Goal: Task Accomplishment & Management: Manage account settings

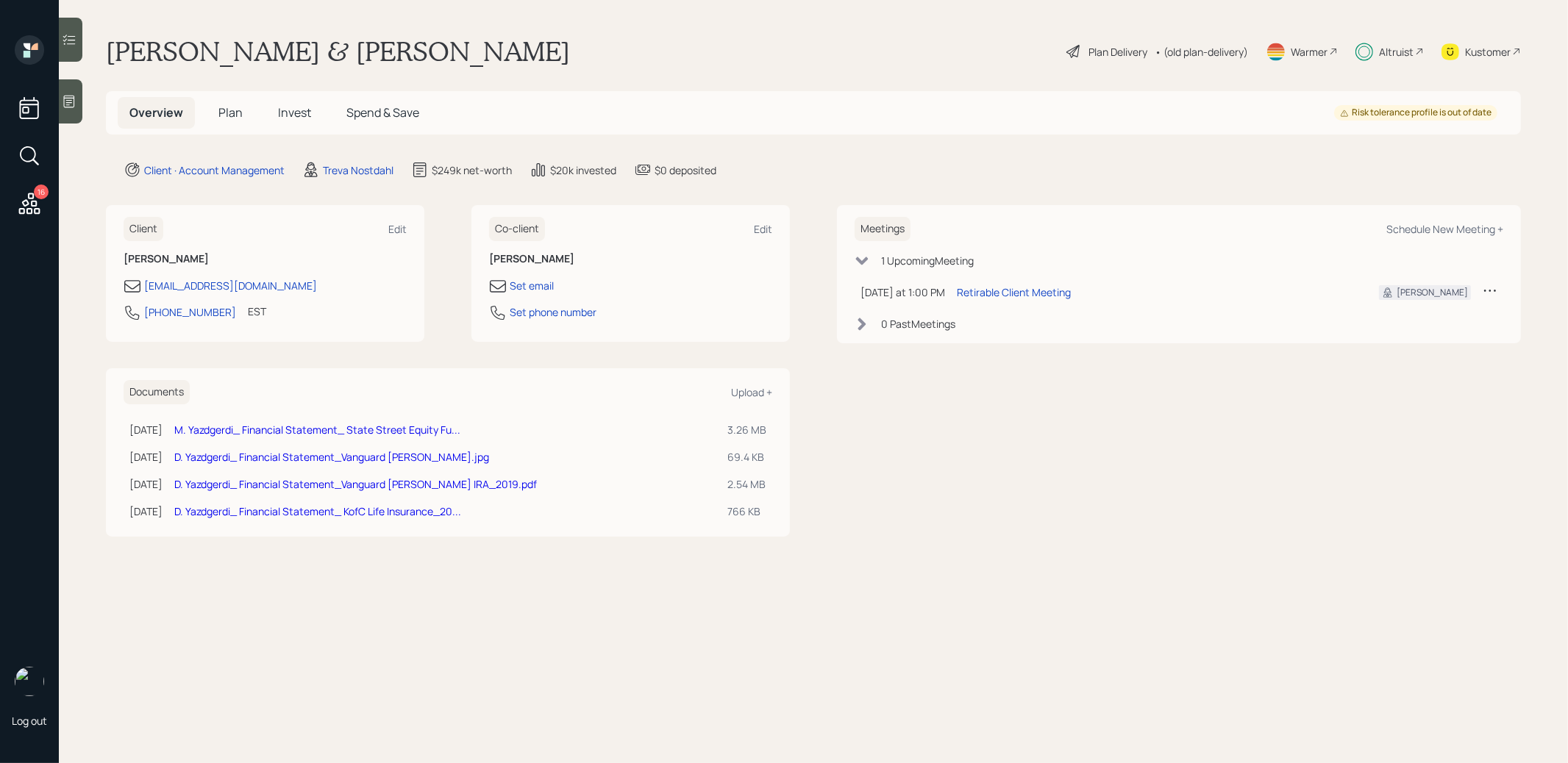
click at [235, 114] on span "Plan" at bounding box center [231, 113] width 25 height 16
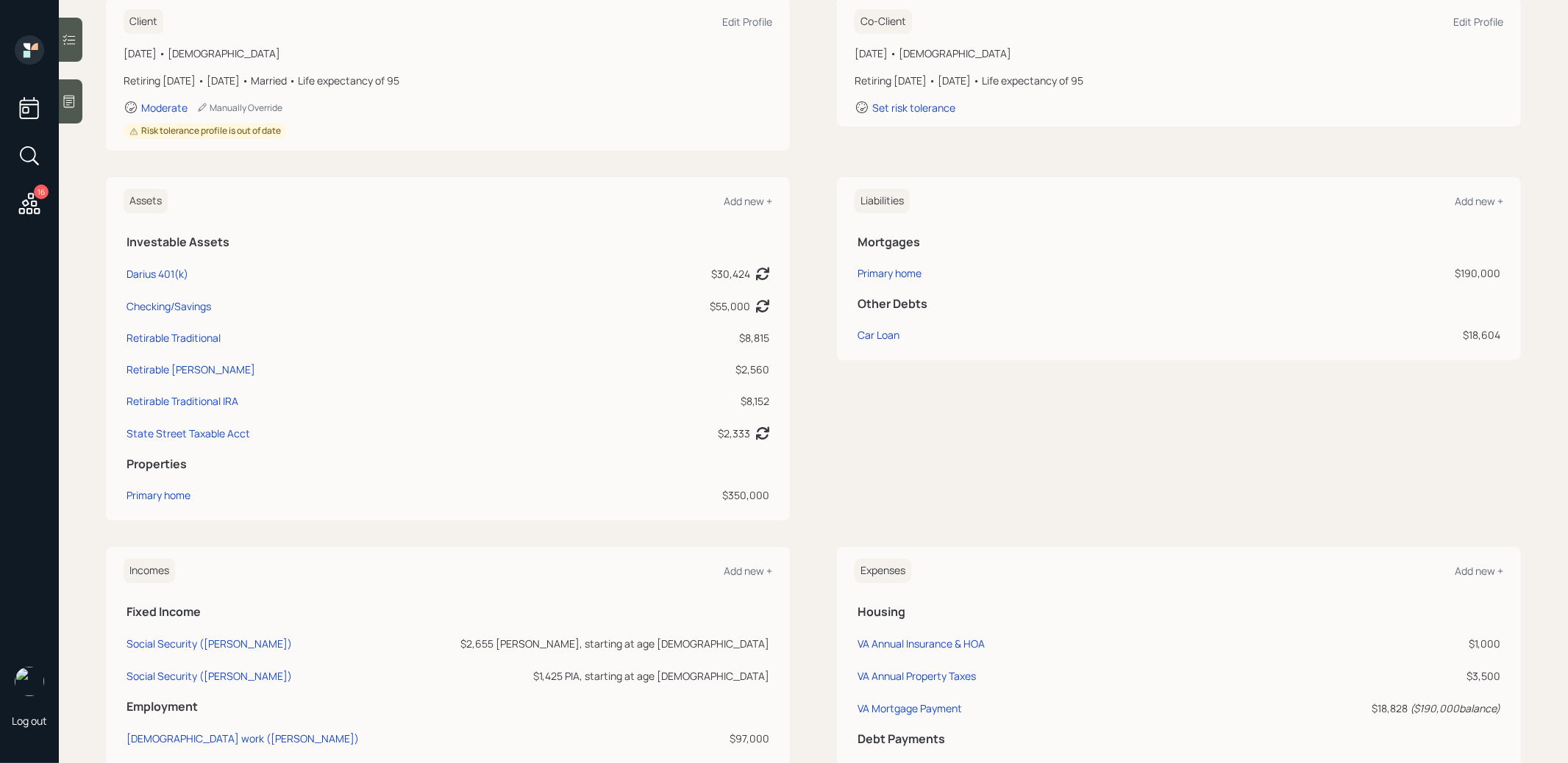
scroll to position [495, 0]
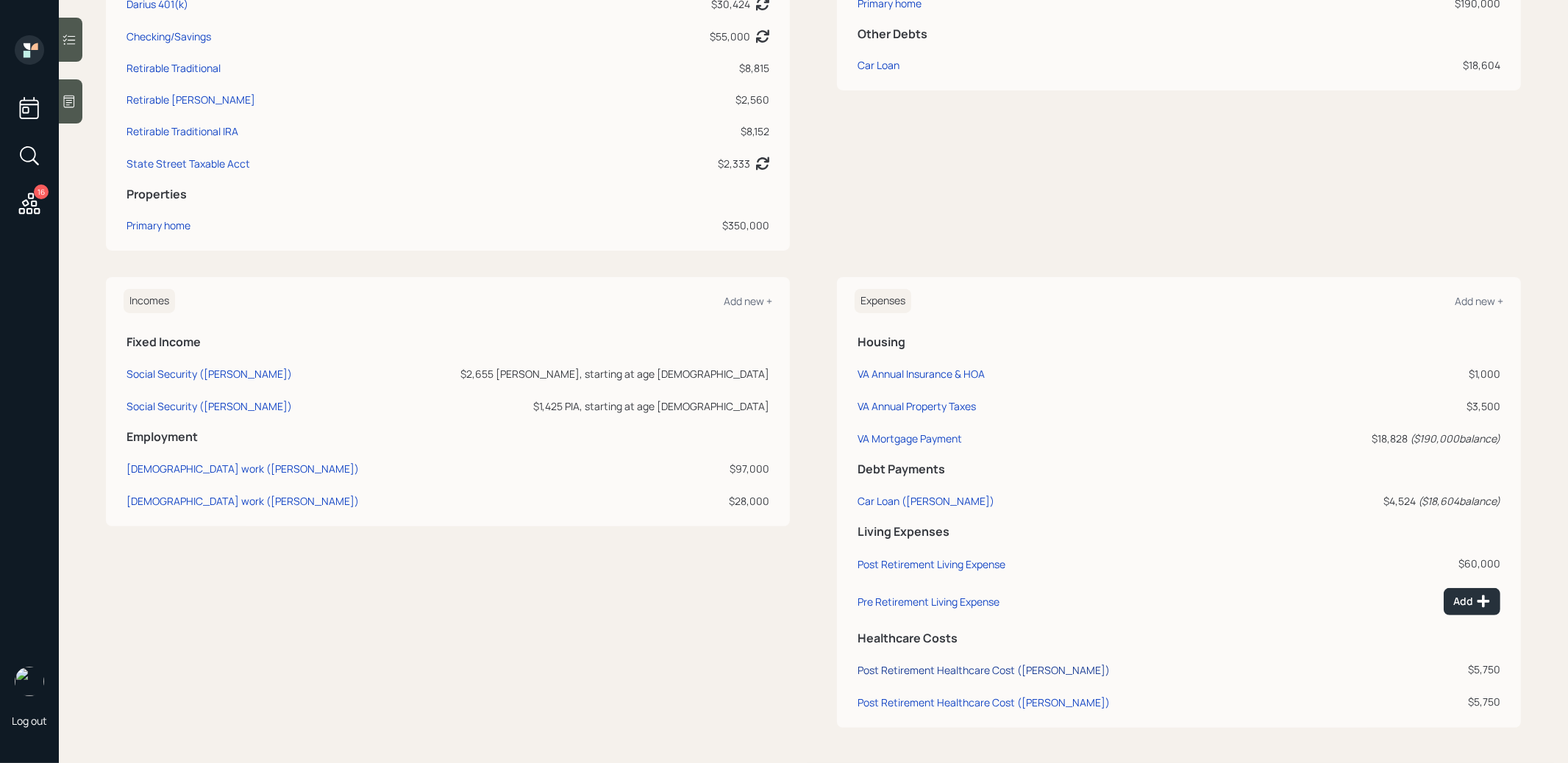
click at [961, 669] on div "Post Retirement Healthcare Cost ([PERSON_NAME])" at bounding box center [983, 671] width 253 height 14
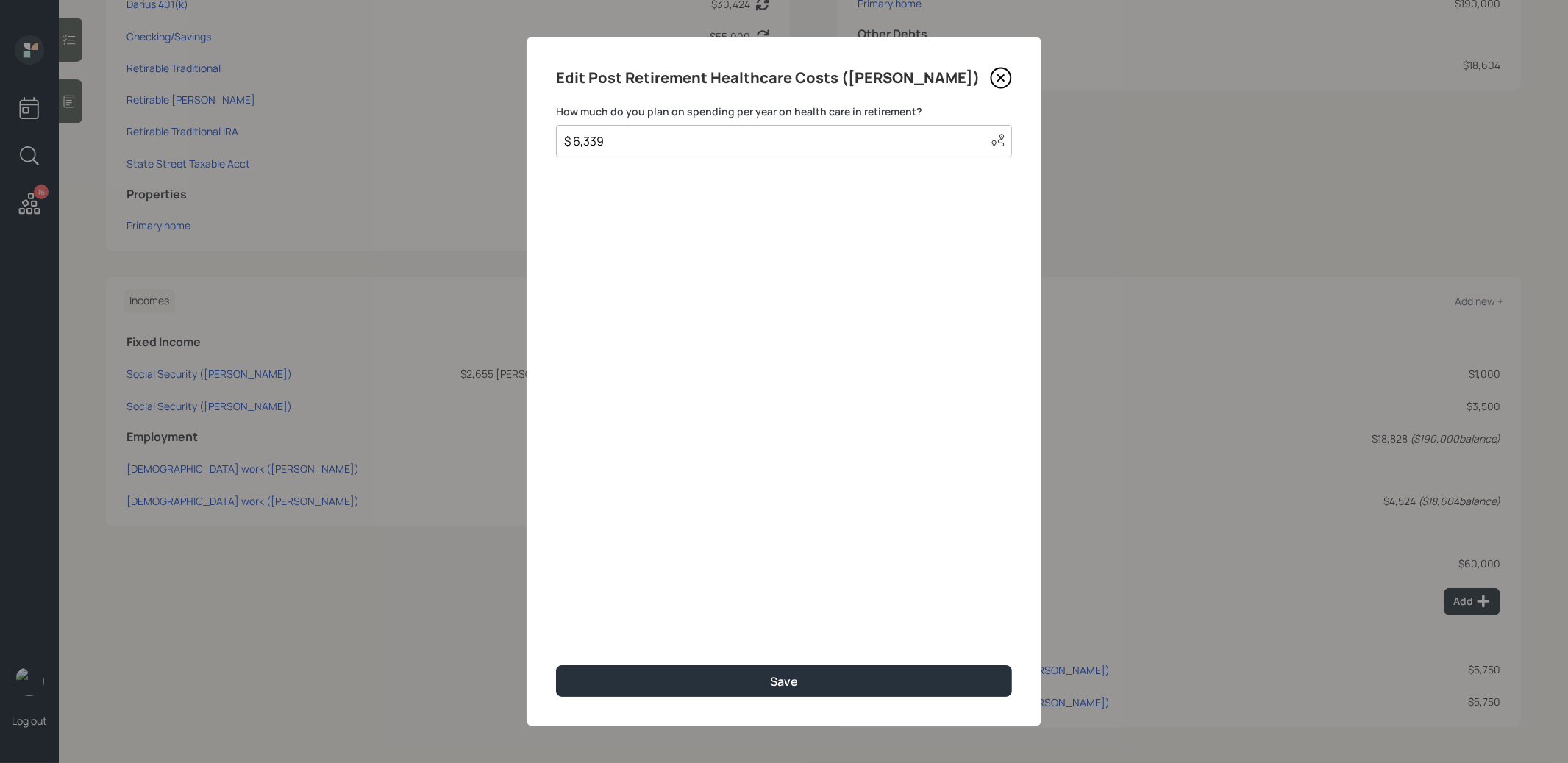
click at [682, 144] on input "$ 6,339" at bounding box center [770, 141] width 416 height 18
type input "$ 5,000"
click at [696, 678] on button "Save" at bounding box center [784, 681] width 456 height 32
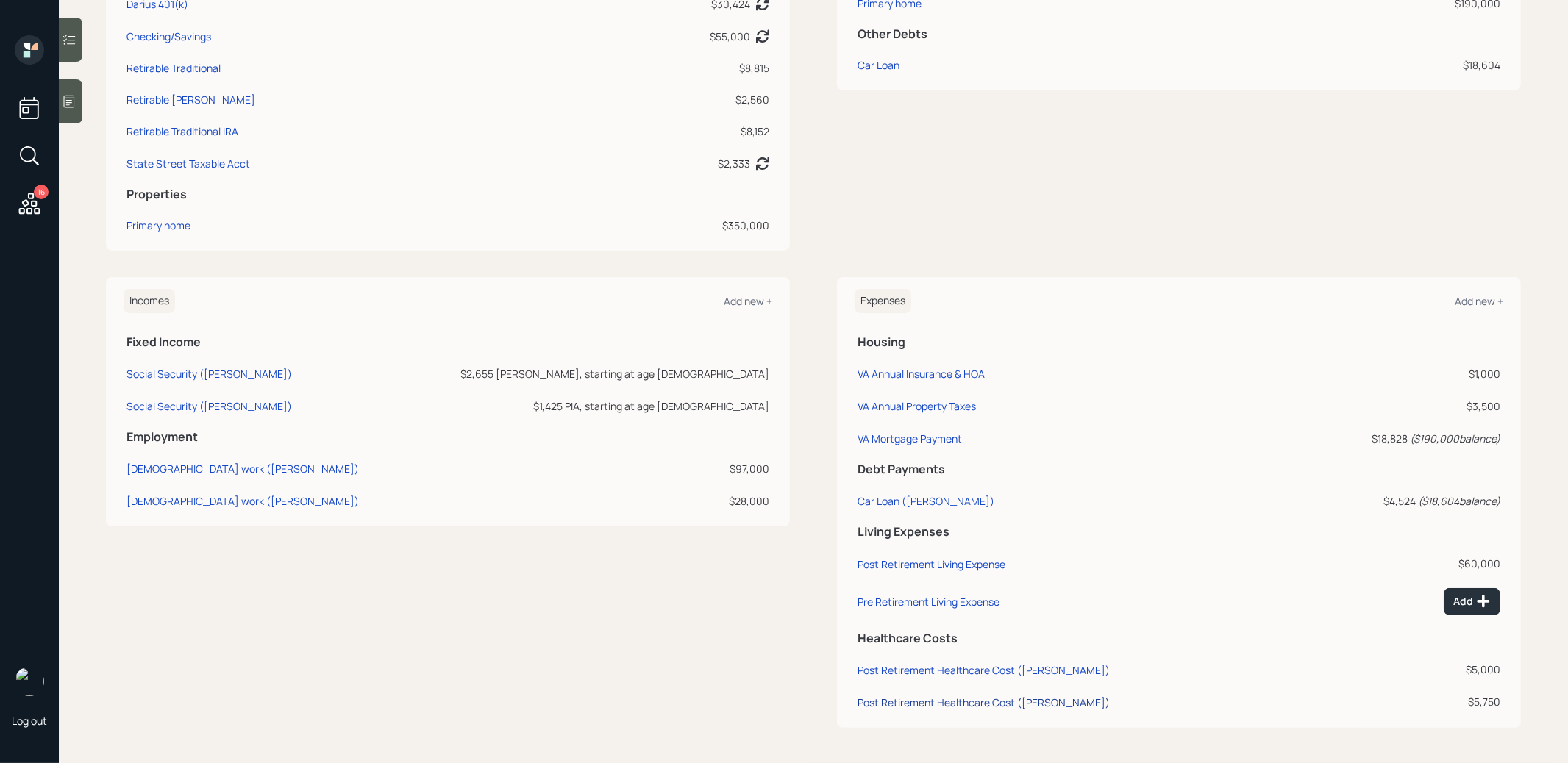
click at [955, 705] on div "Post Retirement Healthcare Cost ([PERSON_NAME])" at bounding box center [983, 702] width 253 height 14
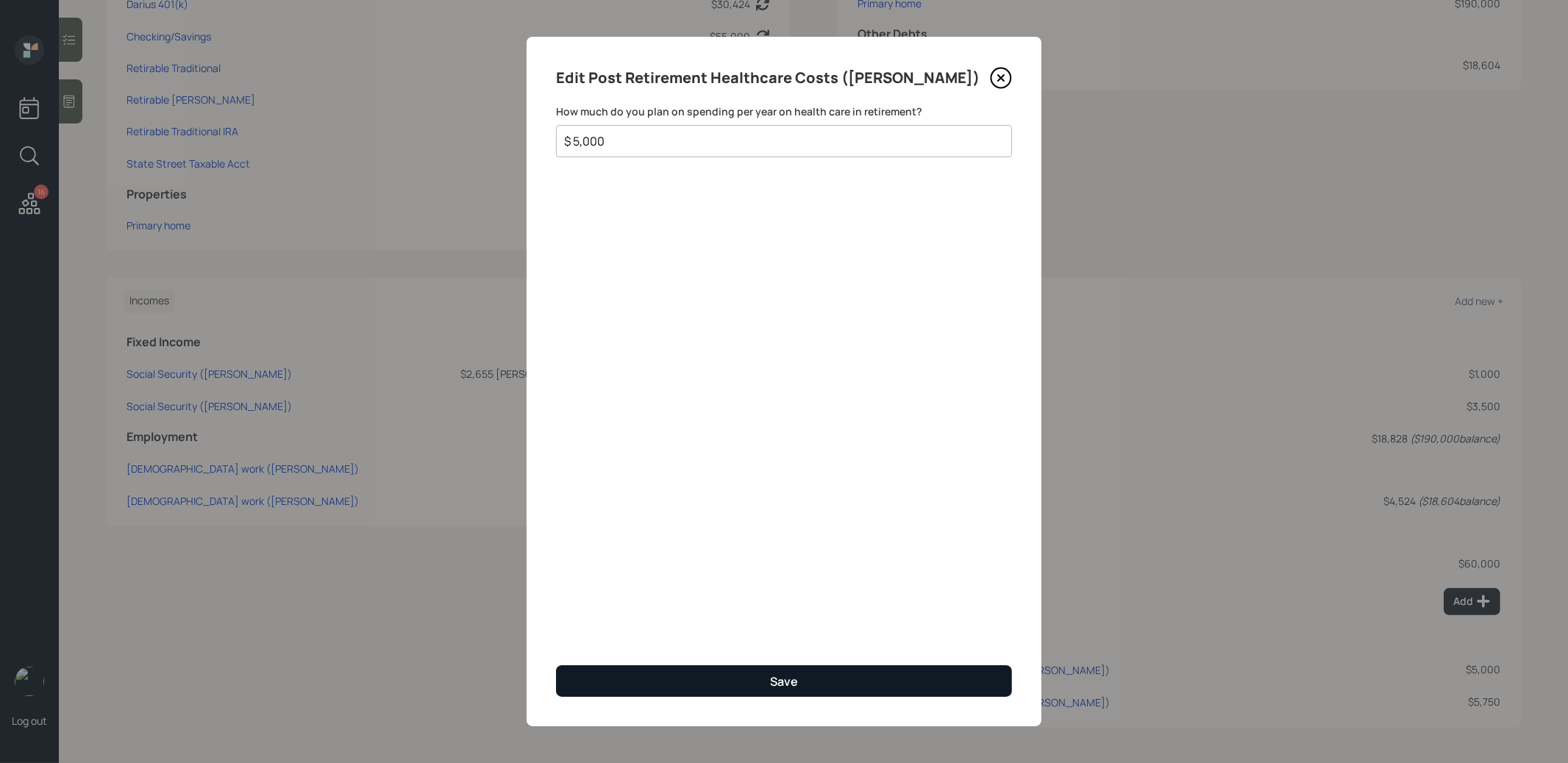
type input "$ 5,000"
click at [788, 678] on div "Save" at bounding box center [784, 681] width 28 height 16
